Goal: Information Seeking & Learning: Learn about a topic

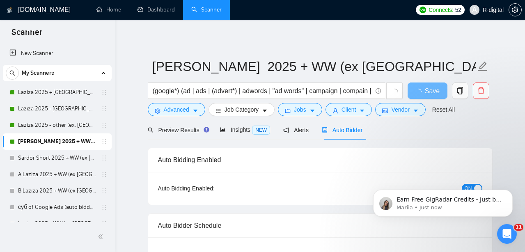
click at [37, 140] on link "[PERSON_NAME] 2025 + WW (ex [GEOGRAPHIC_DATA], [GEOGRAPHIC_DATA], [GEOGRAPHIC_D…" at bounding box center [57, 141] width 78 height 16
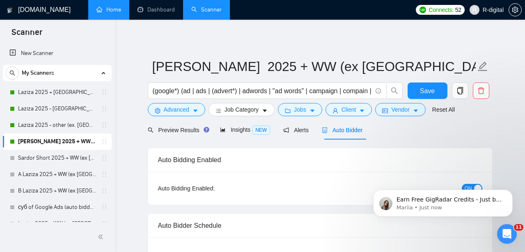
click at [104, 11] on link "Home" at bounding box center [108, 9] width 25 height 7
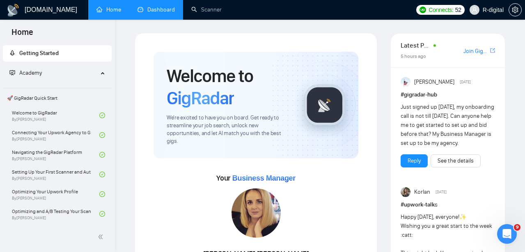
click at [152, 10] on link "Dashboard" at bounding box center [155, 9] width 37 height 7
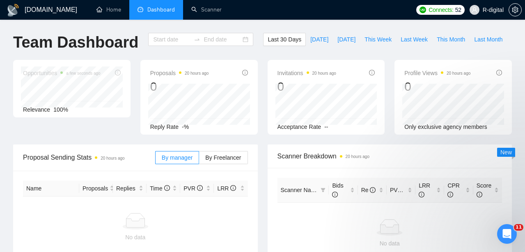
type input "2025-07-27"
type input "2025-08-26"
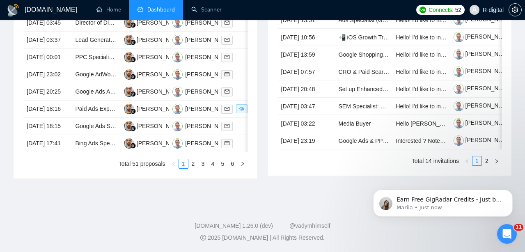
scroll to position [487, 0]
click at [511, 192] on icon "Dismiss notification" at bounding box center [510, 192] width 5 height 5
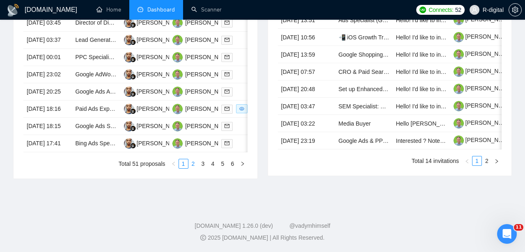
click at [193, 164] on link "2" at bounding box center [193, 163] width 9 height 9
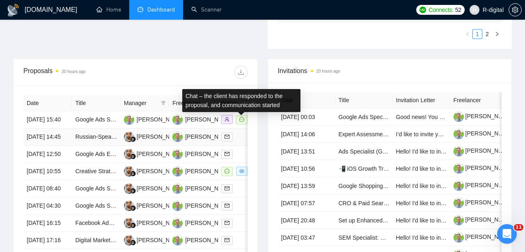
scroll to position [279, 0]
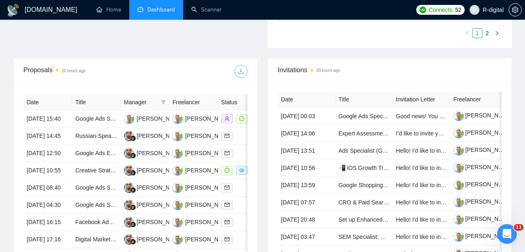
click at [238, 74] on button "button" at bounding box center [240, 71] width 13 height 13
